Goal: Use online tool/utility: Utilize a website feature to perform a specific function

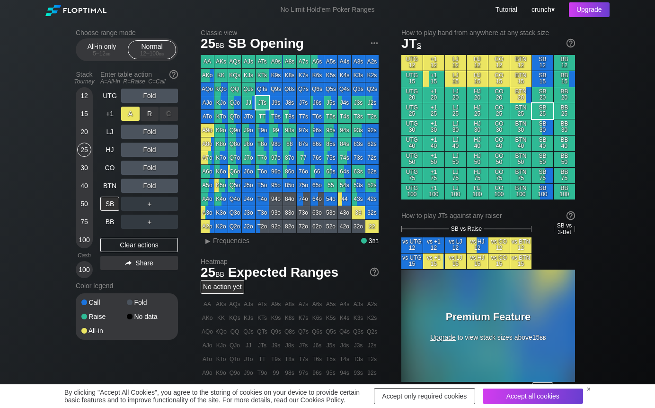
click at [132, 116] on div "A ✕" at bounding box center [130, 114] width 18 height 14
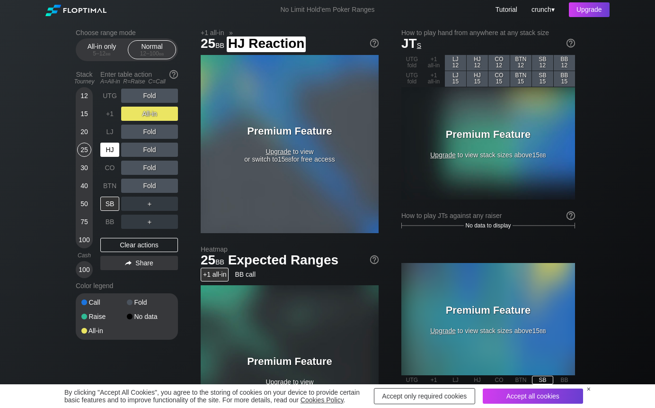
click at [109, 143] on div "HJ" at bounding box center [109, 149] width 19 height 14
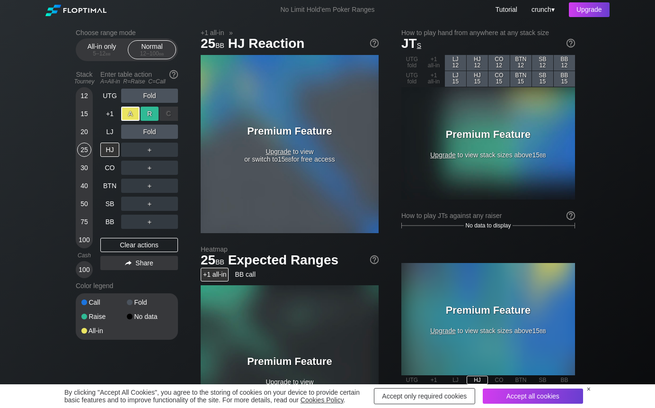
click at [149, 115] on div "R ✕" at bounding box center [150, 114] width 18 height 14
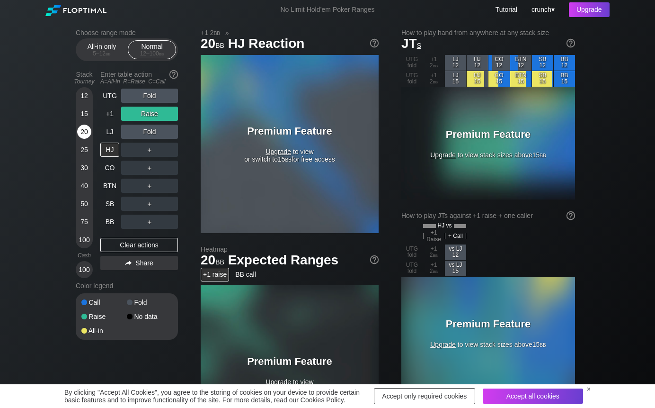
click at [85, 130] on div "20" at bounding box center [84, 132] width 14 height 14
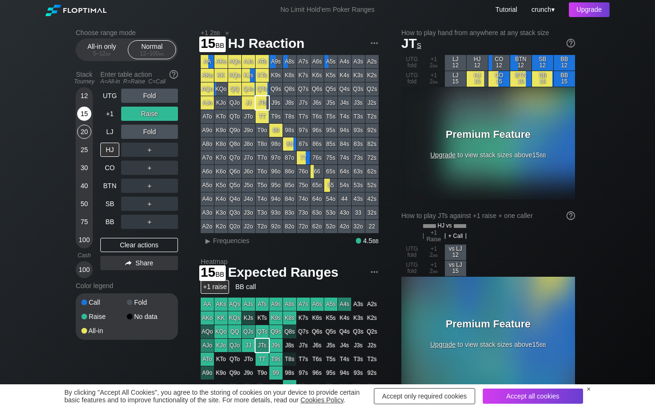
click at [89, 113] on div "15" at bounding box center [84, 114] width 14 height 14
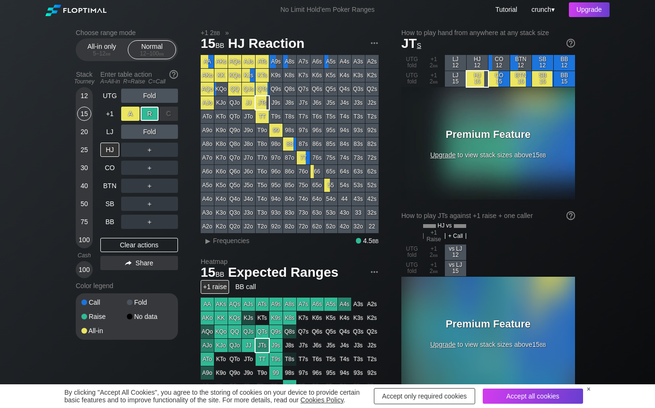
click at [132, 114] on div "A ✕" at bounding box center [130, 114] width 18 height 14
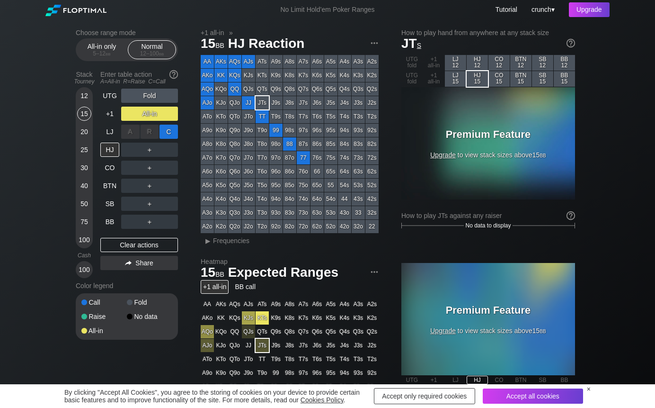
click at [168, 134] on div "C ✕" at bounding box center [169, 132] width 18 height 14
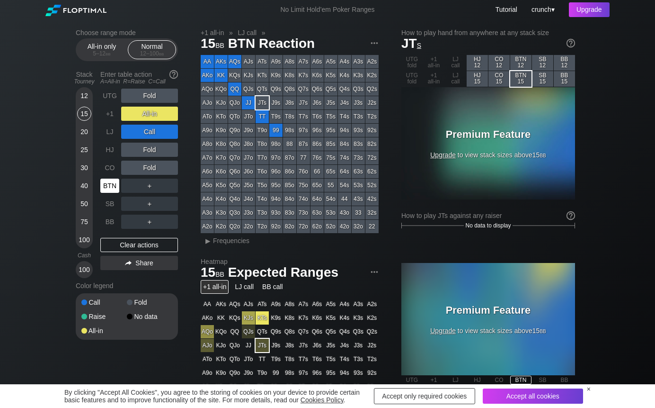
click at [111, 180] on div "BTN" at bounding box center [109, 185] width 19 height 14
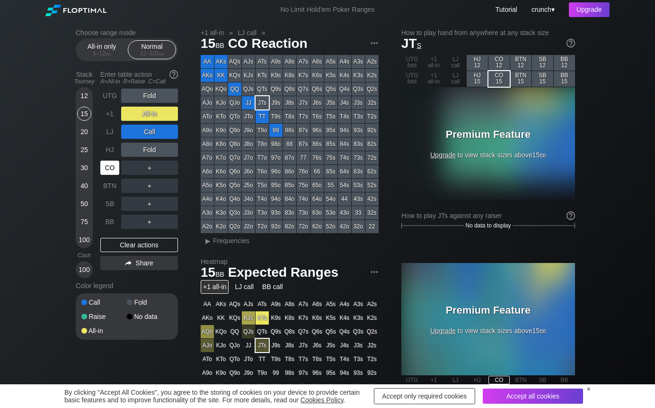
click at [110, 166] on div "CO" at bounding box center [109, 167] width 19 height 14
click at [111, 148] on div "HJ" at bounding box center [109, 149] width 19 height 14
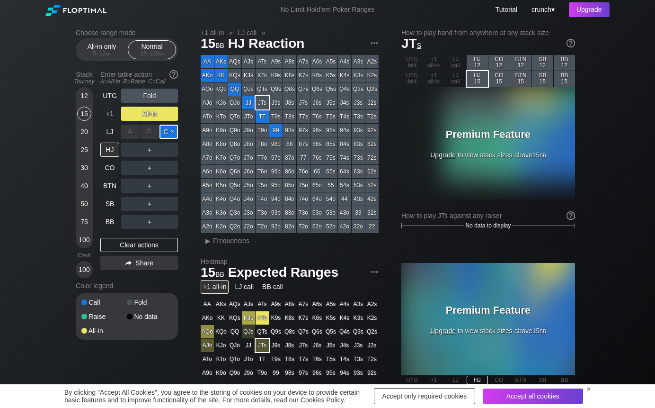
click at [170, 133] on div "C ✕" at bounding box center [169, 132] width 18 height 14
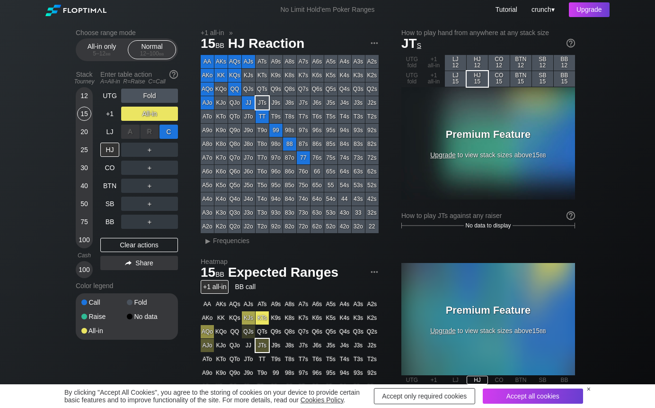
click at [170, 133] on div "C ✕" at bounding box center [169, 132] width 18 height 14
click at [347, 118] on div "T4s" at bounding box center [344, 116] width 13 height 13
